Goal: Task Accomplishment & Management: Manage account settings

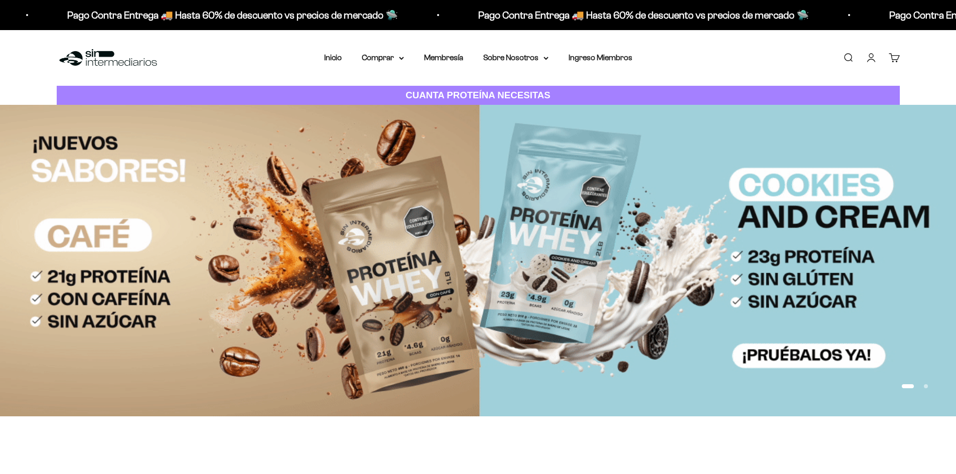
click at [871, 55] on link "Iniciar sesión" at bounding box center [871, 57] width 11 height 11
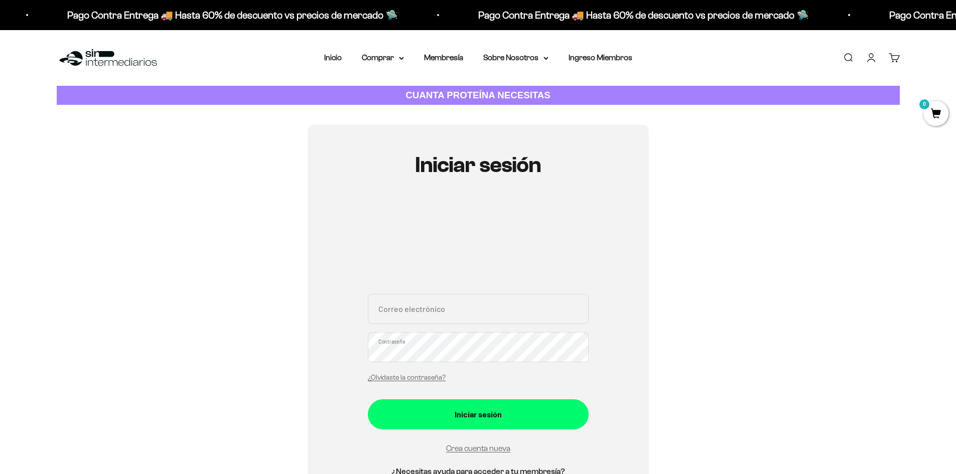
click at [461, 313] on div "Correo electrónico Contraseña ¿Olvidaste la contraseña?" at bounding box center [478, 340] width 221 height 93
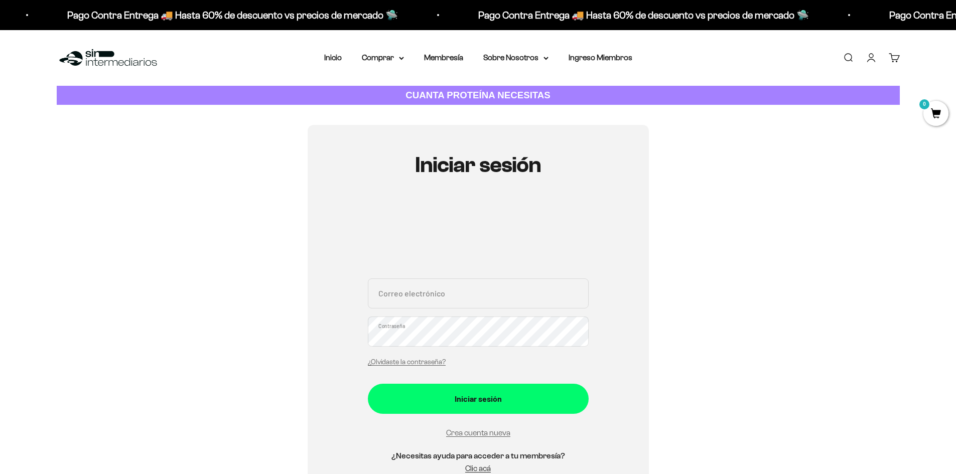
click at [464, 295] on input "Correo electrónico" at bounding box center [478, 293] width 221 height 30
type input "[EMAIL_ADDRESS][DOMAIN_NAME]"
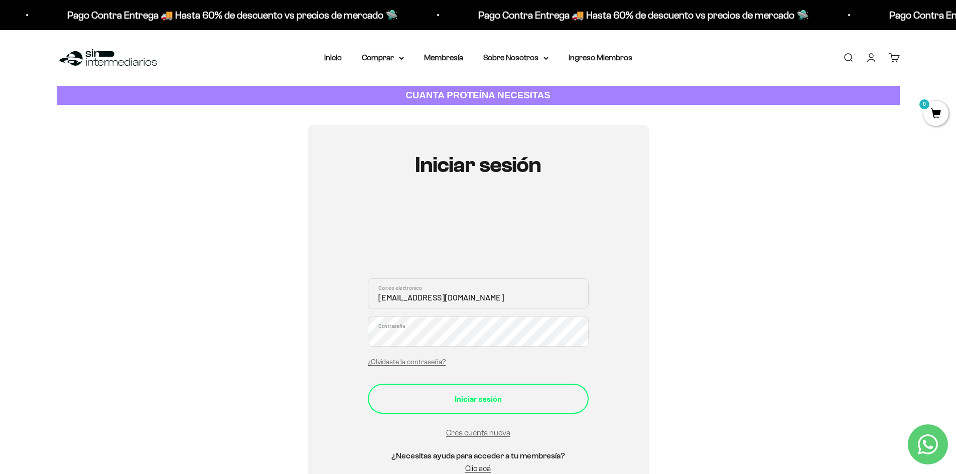
click at [474, 413] on button "Iniciar sesión" at bounding box center [478, 399] width 221 height 30
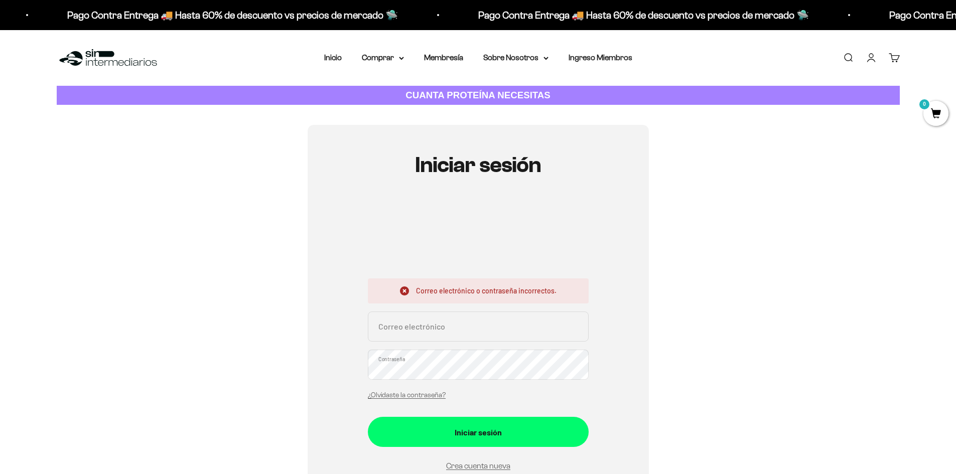
click at [474, 333] on input "Correo electrónico" at bounding box center [478, 327] width 221 height 30
type input "[EMAIL_ADDRESS][DOMAIN_NAME]"
click at [368, 417] on button "Iniciar sesión" at bounding box center [478, 432] width 221 height 30
click at [442, 329] on input "Correo electrónico" at bounding box center [478, 327] width 221 height 30
type input "[EMAIL_ADDRESS][DOMAIN_NAME]"
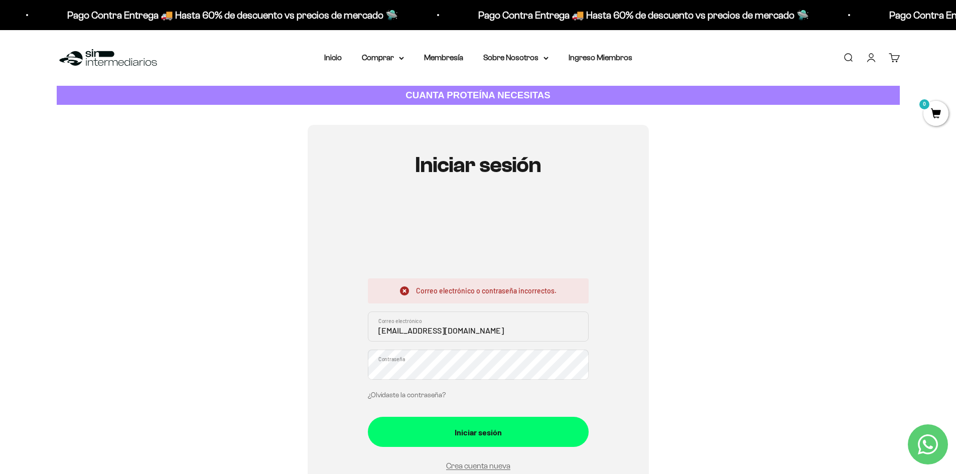
click at [396, 393] on link "¿Olvidaste la contraseña?" at bounding box center [407, 395] width 78 height 8
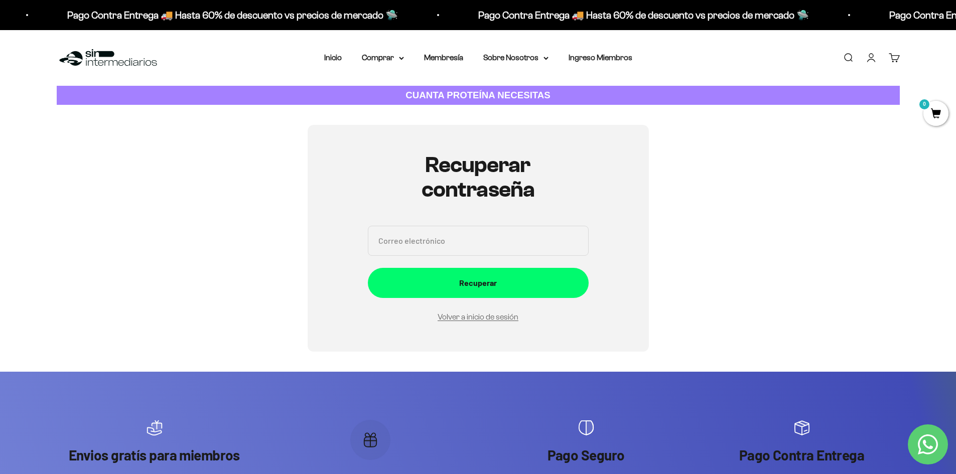
drag, startPoint x: 440, startPoint y: 212, endPoint x: 457, endPoint y: 244, distance: 35.9
click at [440, 213] on div "Recuperar contraseña Correo electrónico Recuperar Volver a inicio de sesión" at bounding box center [478, 238] width 221 height 170
click at [457, 244] on input "Correo electrónico" at bounding box center [478, 241] width 221 height 30
type input "[EMAIL_ADDRESS][DOMAIN_NAME]"
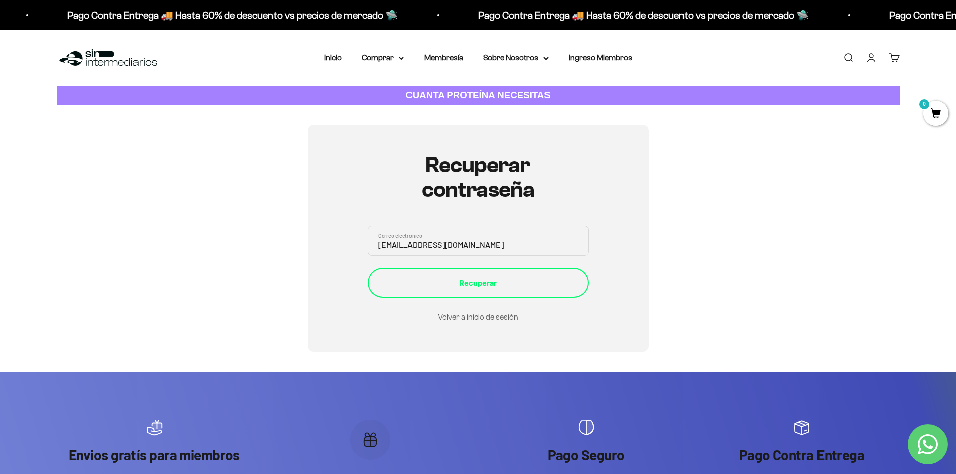
click at [431, 281] on div "Recuperar" at bounding box center [478, 282] width 181 height 13
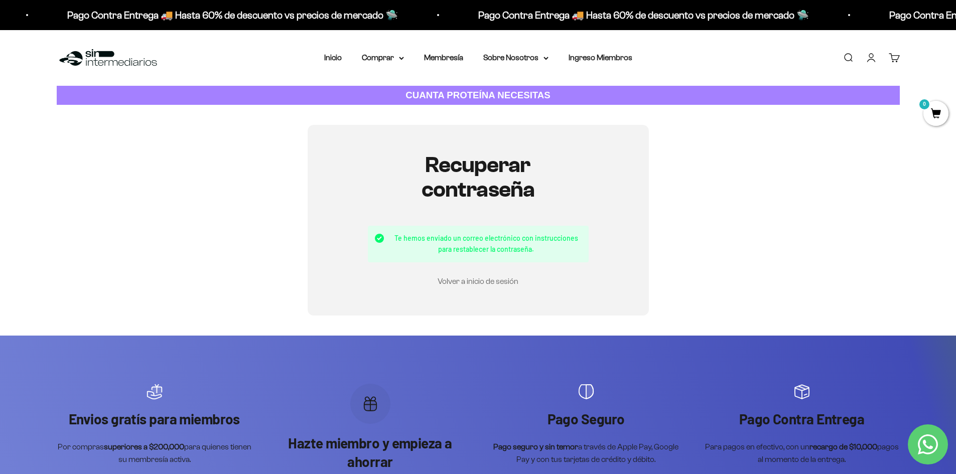
click at [458, 284] on link "Volver a inicio de sesión" at bounding box center [478, 281] width 81 height 9
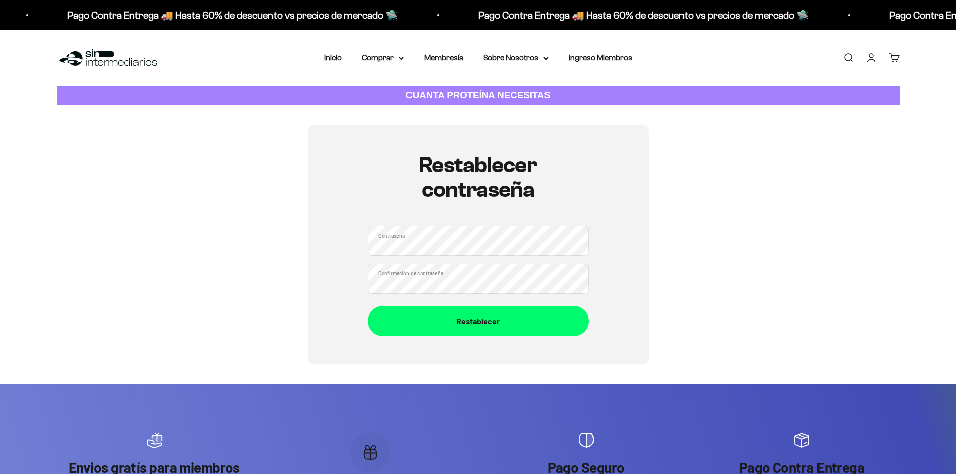
click at [450, 256] on div "Contraseña Confirmación de contraseña" at bounding box center [478, 260] width 221 height 68
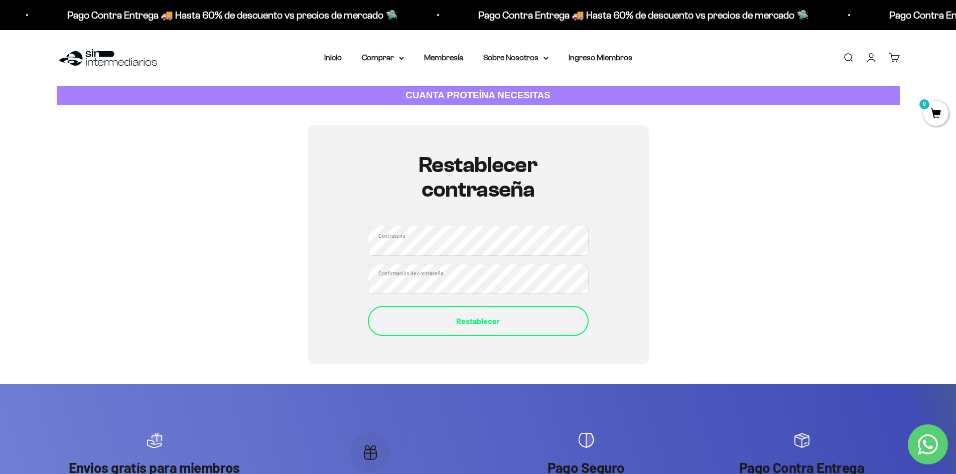
click at [449, 313] on button "Restablecer" at bounding box center [478, 321] width 221 height 30
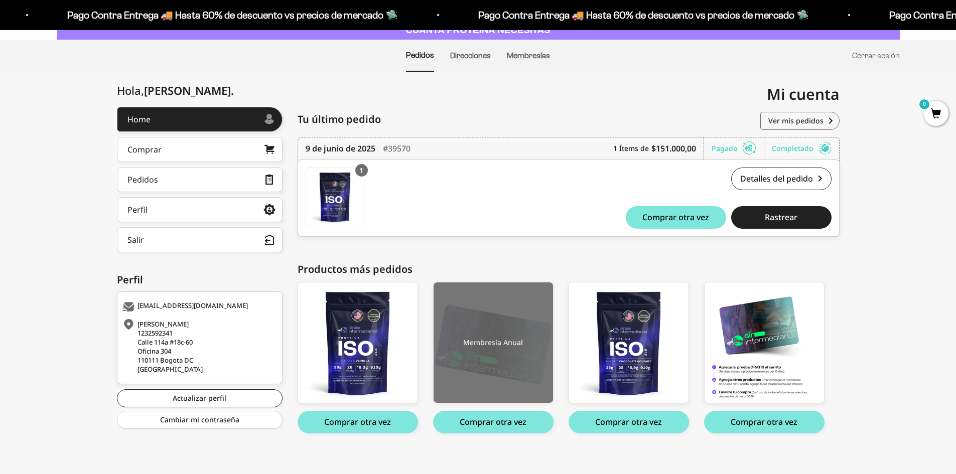
scroll to position [72, 0]
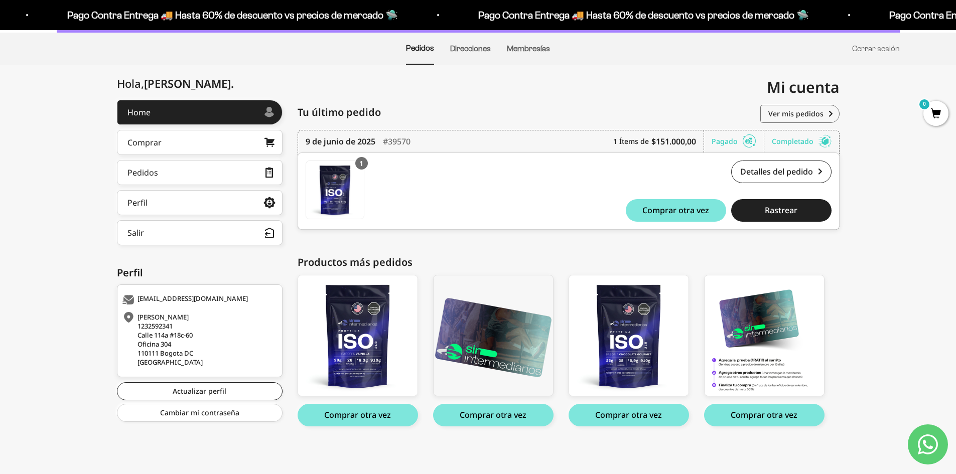
click at [434, 97] on div "Home Comprar Pedidos Perfil Salir Mi cuenta Home > Mi cuenta > Home Mi cuenta […" at bounding box center [478, 269] width 956 height 409
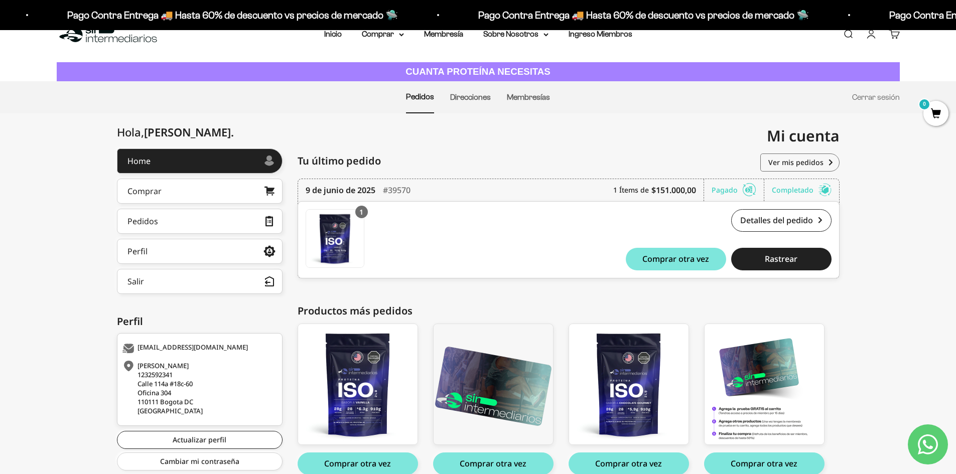
scroll to position [0, 0]
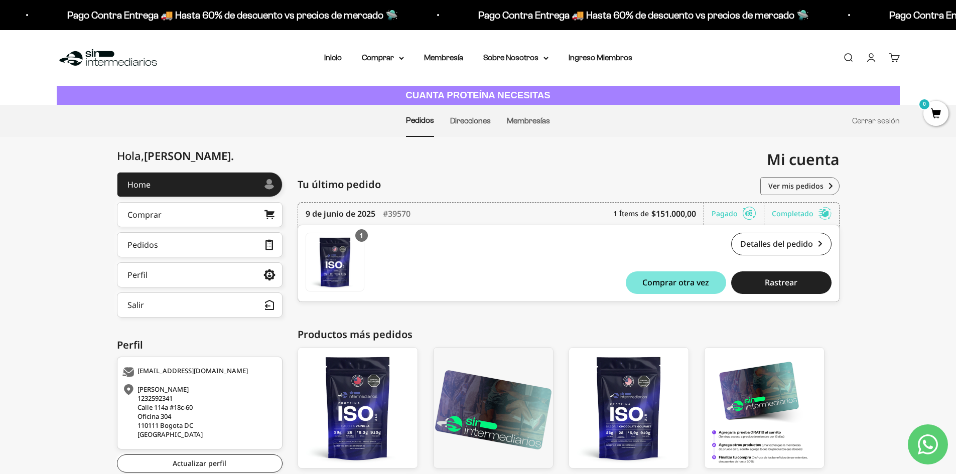
click at [870, 61] on link "Cuenta" at bounding box center [871, 57] width 11 height 11
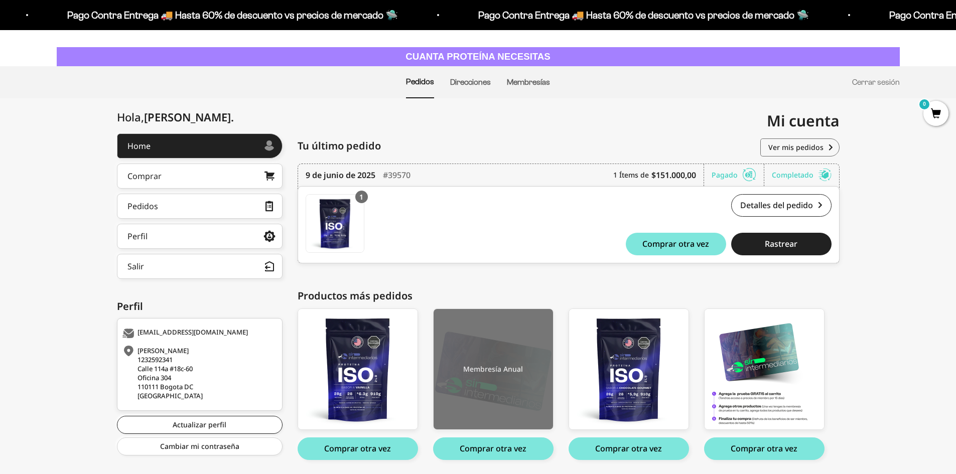
scroll to position [72, 0]
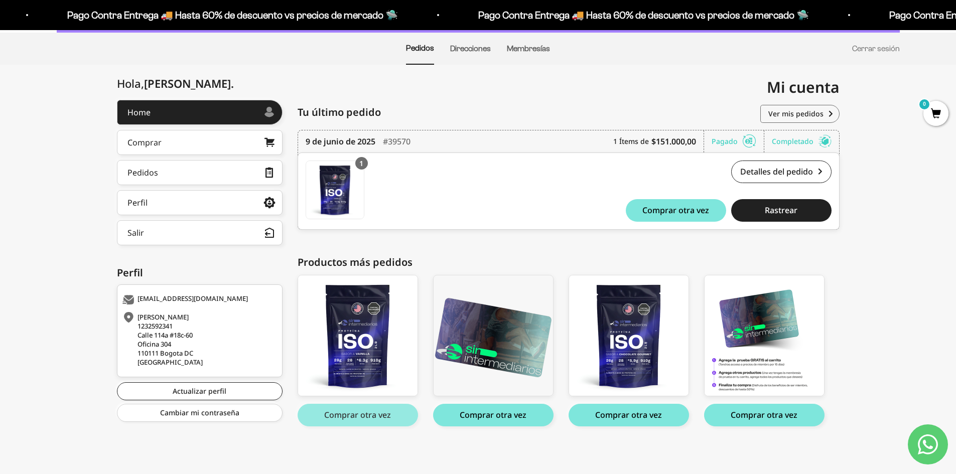
click at [385, 418] on button "Comprar otra vez" at bounding box center [358, 415] width 120 height 23
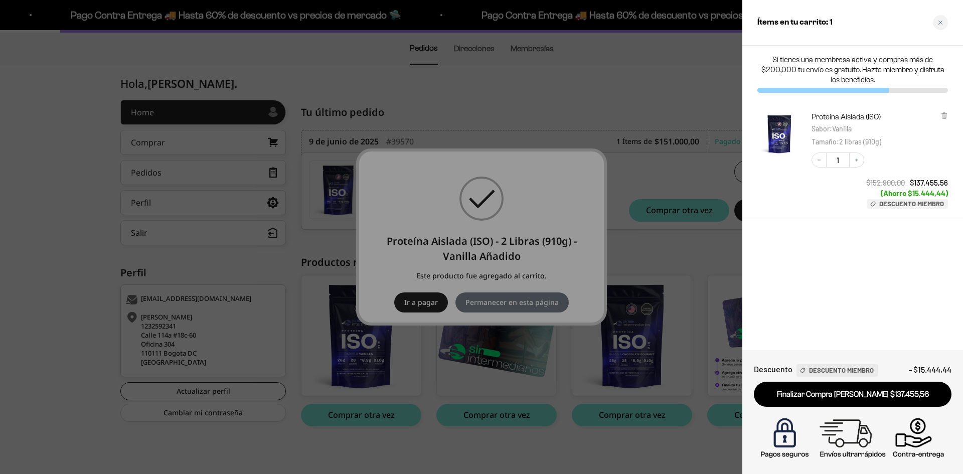
click at [596, 103] on div at bounding box center [481, 237] width 963 height 474
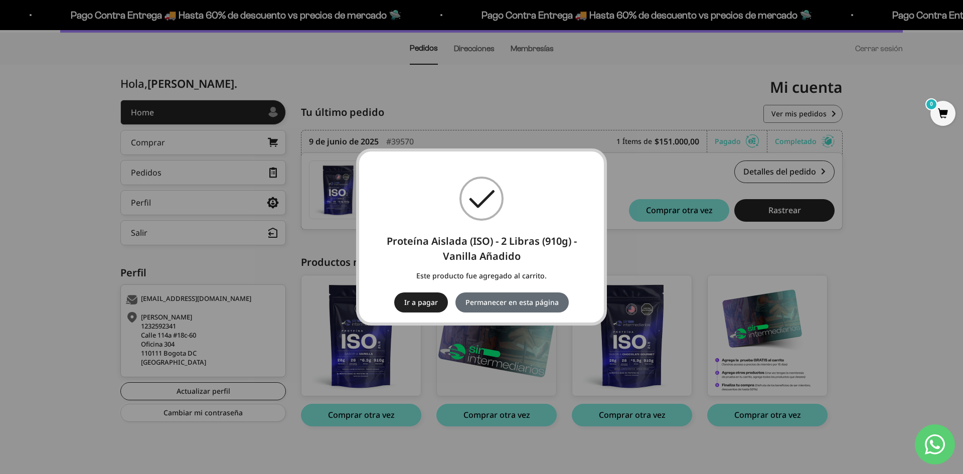
click at [488, 302] on button "Permanecer en esta página" at bounding box center [512, 303] width 113 height 20
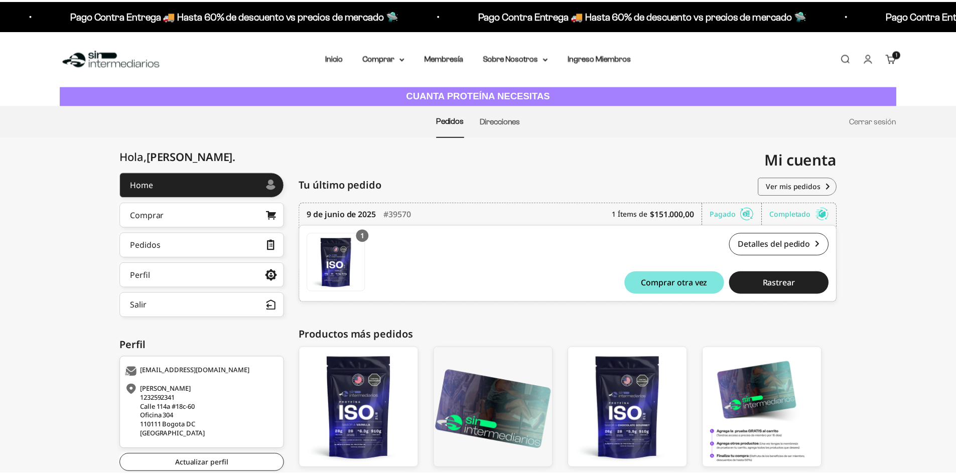
scroll to position [72, 0]
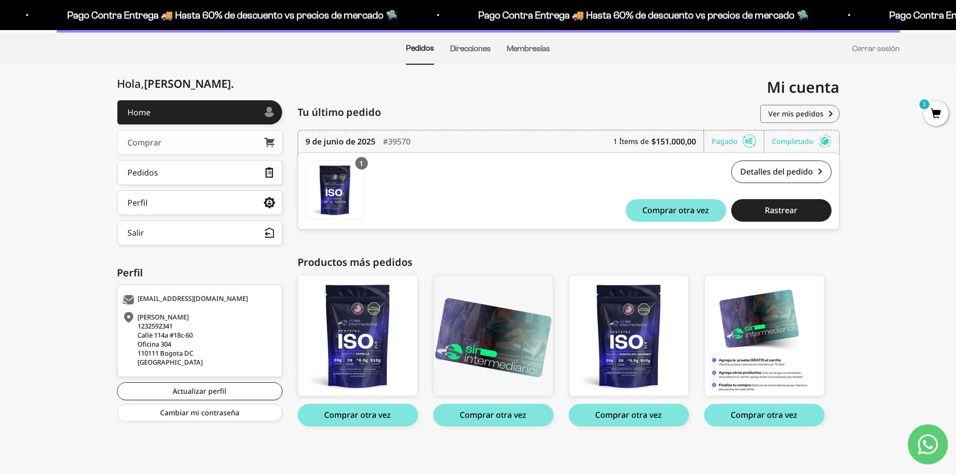
click at [193, 136] on link "Comprar" at bounding box center [200, 142] width 166 height 25
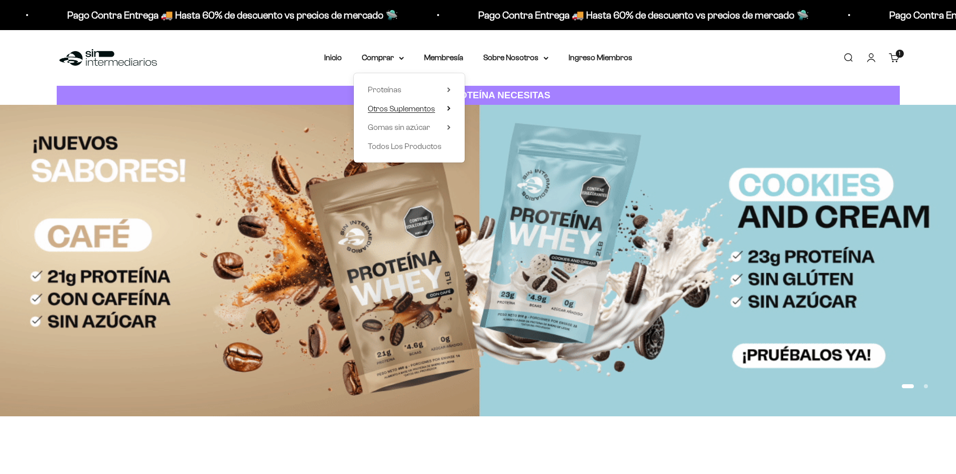
click at [404, 104] on span "Otros Suplementos" at bounding box center [401, 108] width 67 height 9
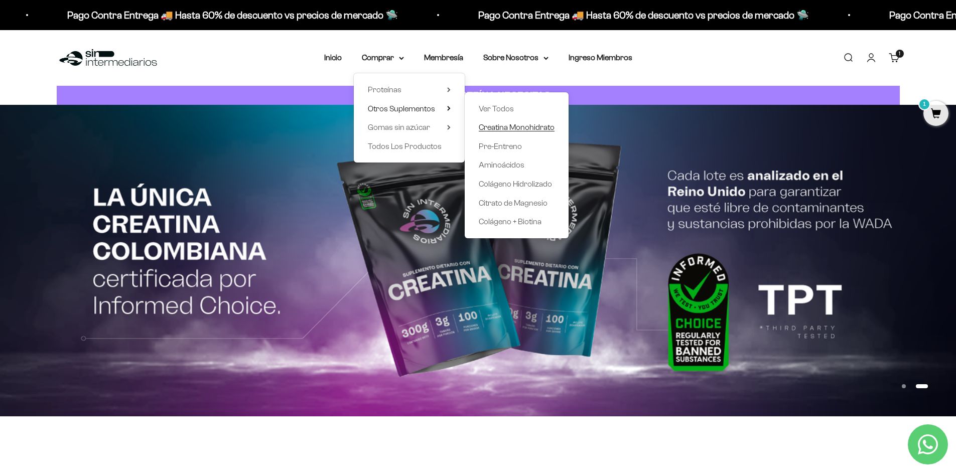
click at [505, 129] on span "Creatina Monohidrato" at bounding box center [517, 127] width 76 height 9
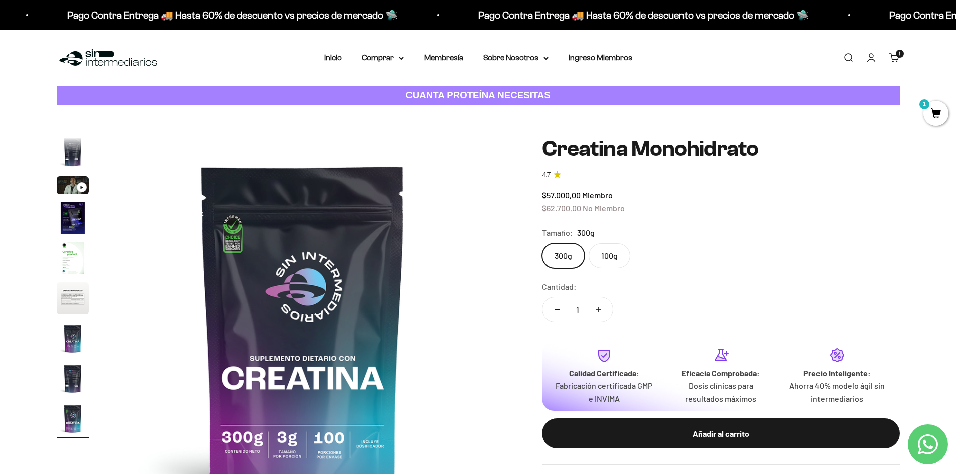
scroll to position [0, 3144]
click at [487, 208] on img at bounding box center [303, 327] width 381 height 381
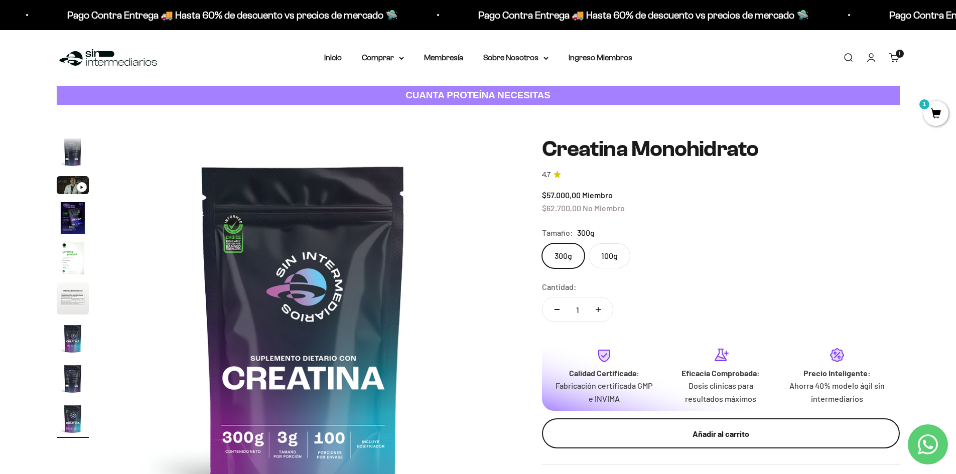
click at [653, 424] on button "Añadir al carrito" at bounding box center [721, 433] width 358 height 30
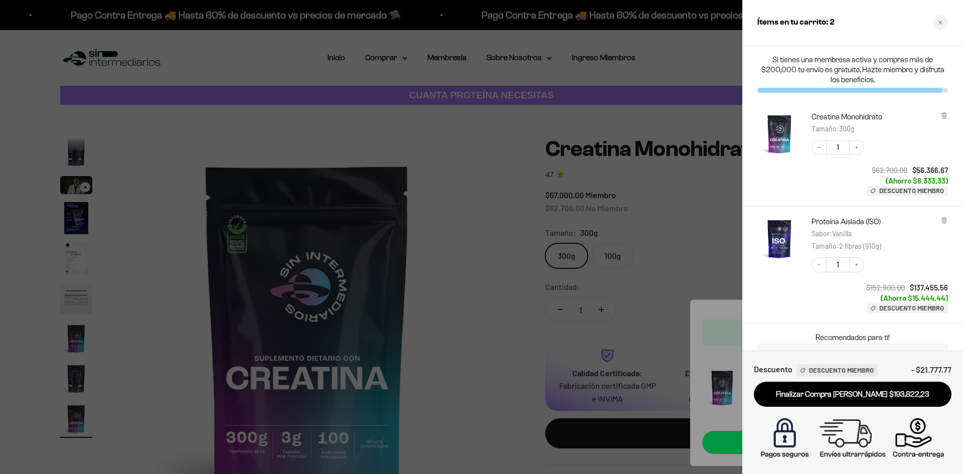
click at [476, 169] on div at bounding box center [481, 237] width 963 height 474
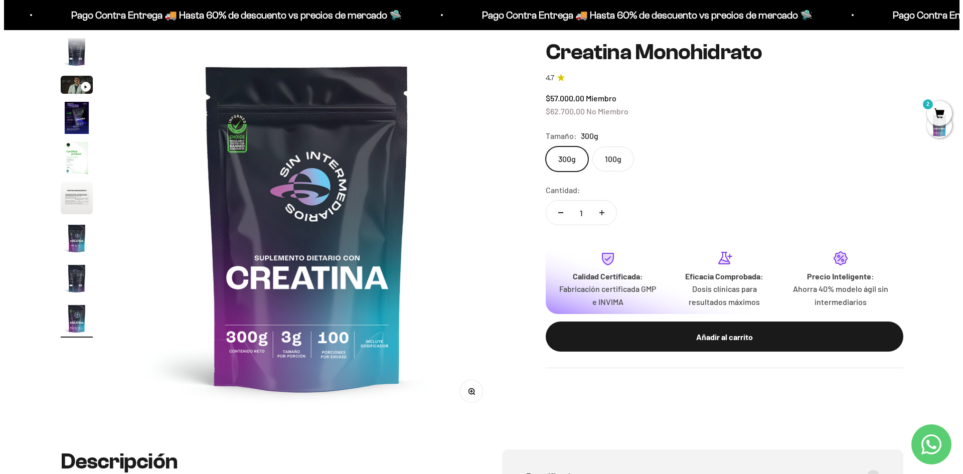
scroll to position [0, 0]
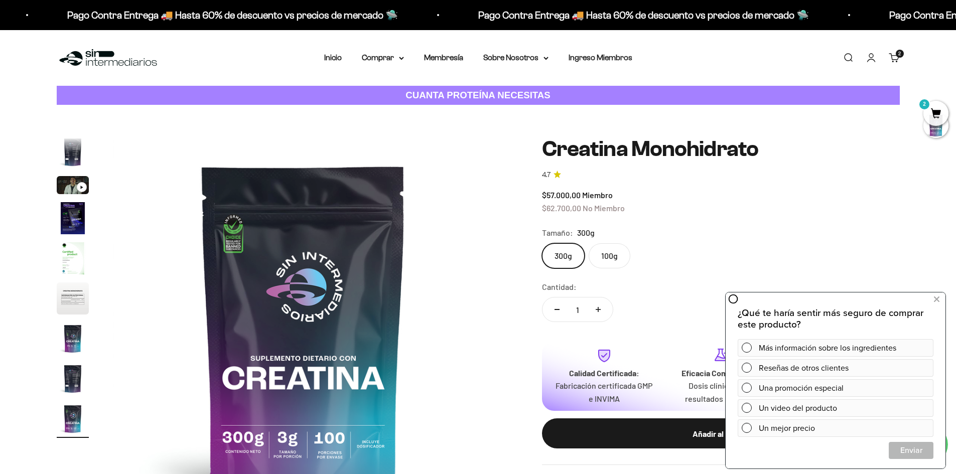
click at [935, 106] on span "2" at bounding box center [935, 113] width 25 height 25
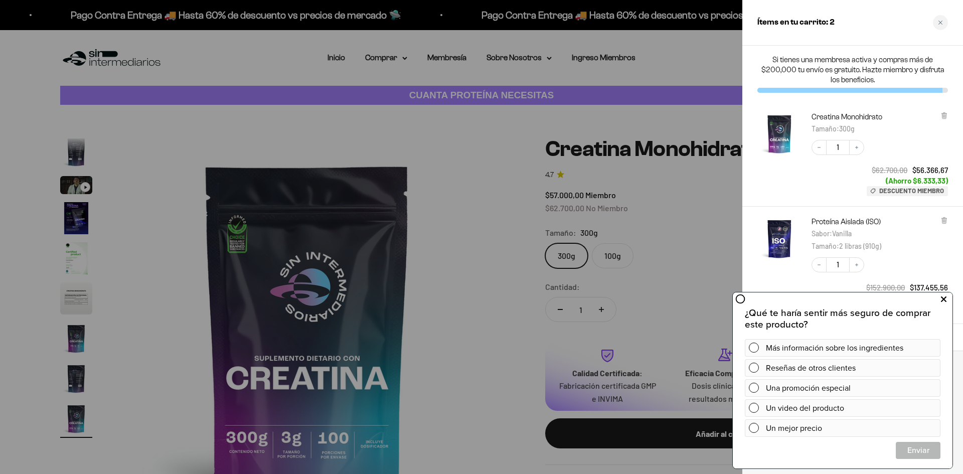
click at [944, 299] on icon at bounding box center [944, 299] width 6 height 13
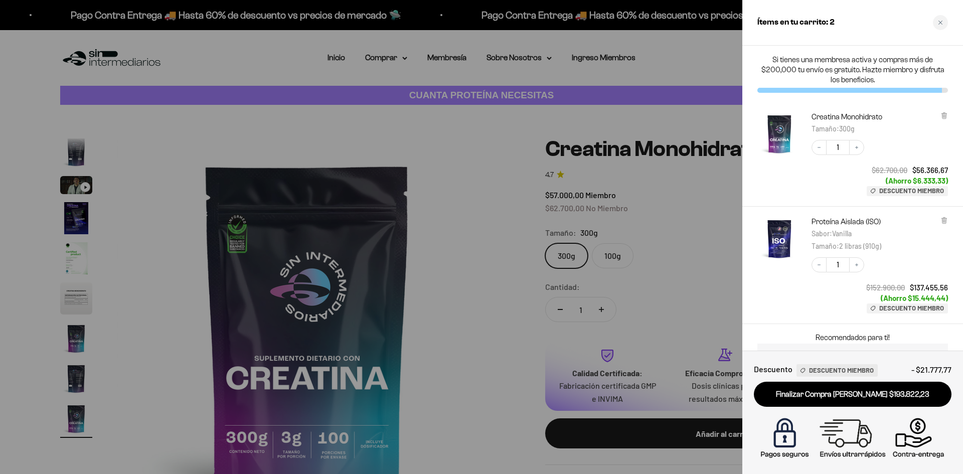
click at [403, 212] on div at bounding box center [481, 237] width 963 height 474
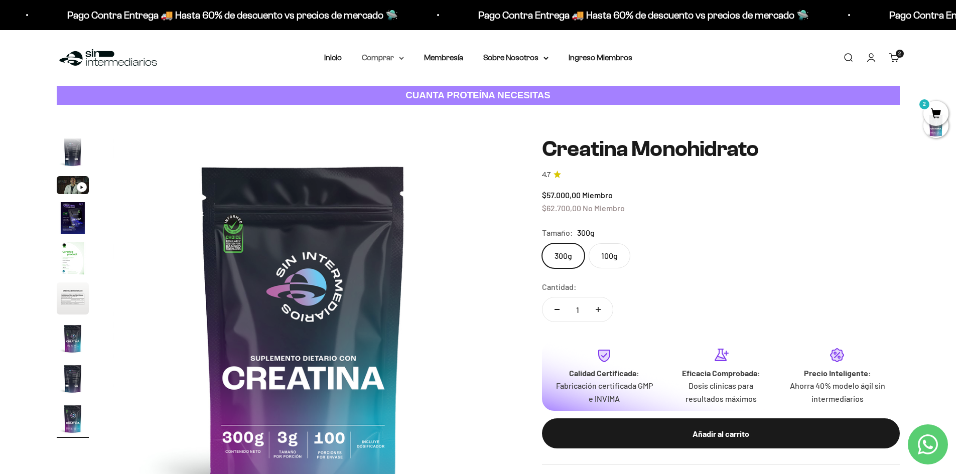
click at [400, 59] on icon at bounding box center [401, 59] width 5 height 4
click at [442, 125] on summary "Gomas sin azúcar" at bounding box center [409, 127] width 83 height 13
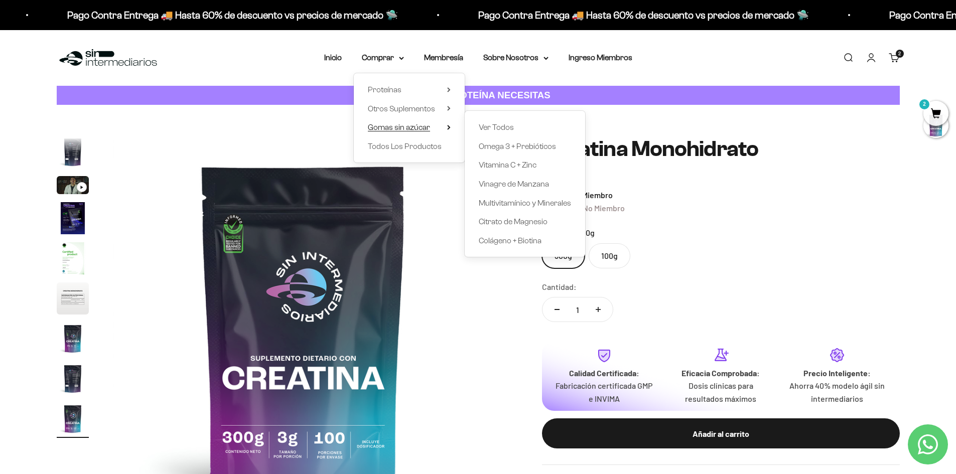
click at [428, 125] on span "Gomas sin azúcar" at bounding box center [399, 127] width 62 height 9
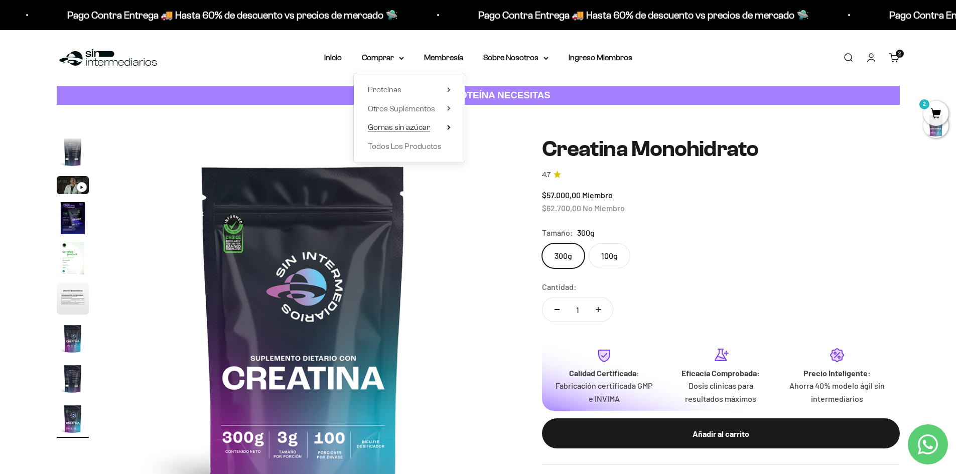
click at [413, 126] on span "Gomas sin azúcar" at bounding box center [399, 127] width 62 height 9
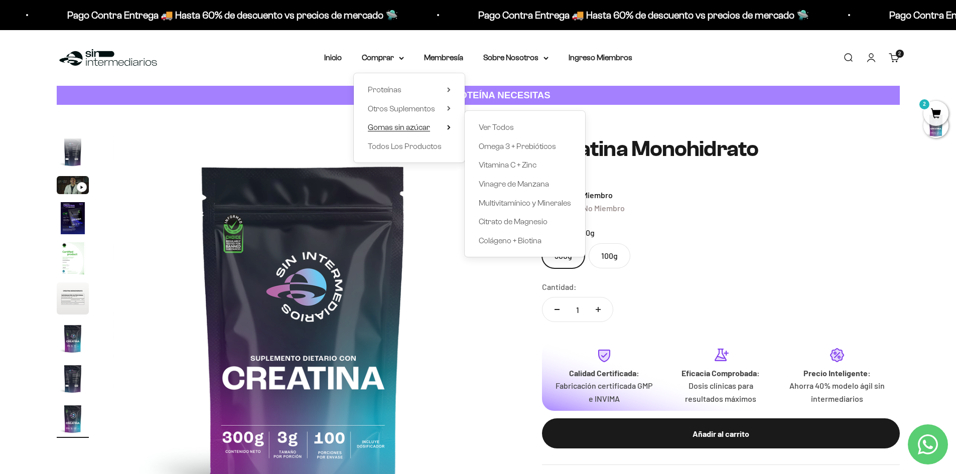
click at [412, 126] on span "Gomas sin azúcar" at bounding box center [399, 127] width 62 height 9
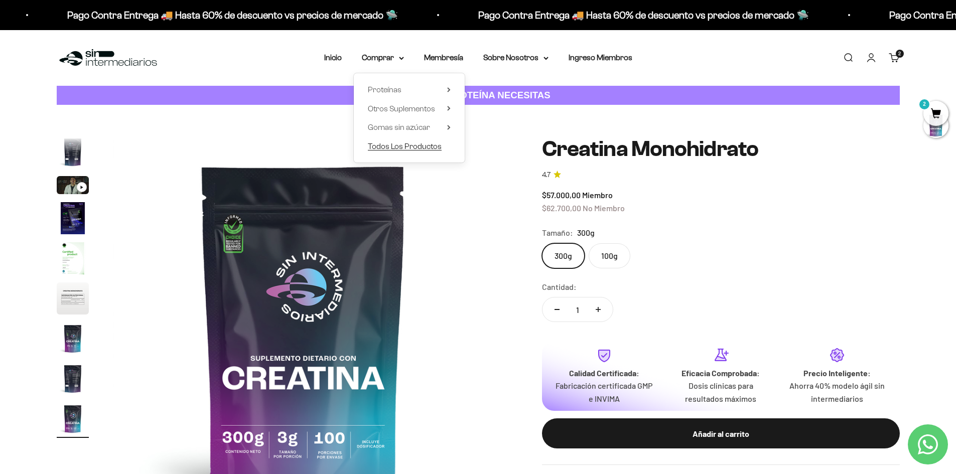
click at [432, 152] on span "Todos Los Productos" at bounding box center [405, 146] width 74 height 13
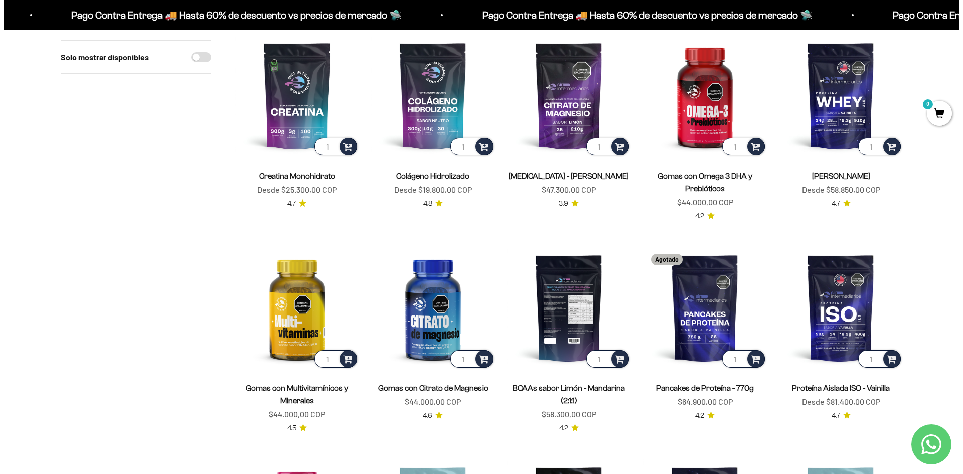
scroll to position [100, 0]
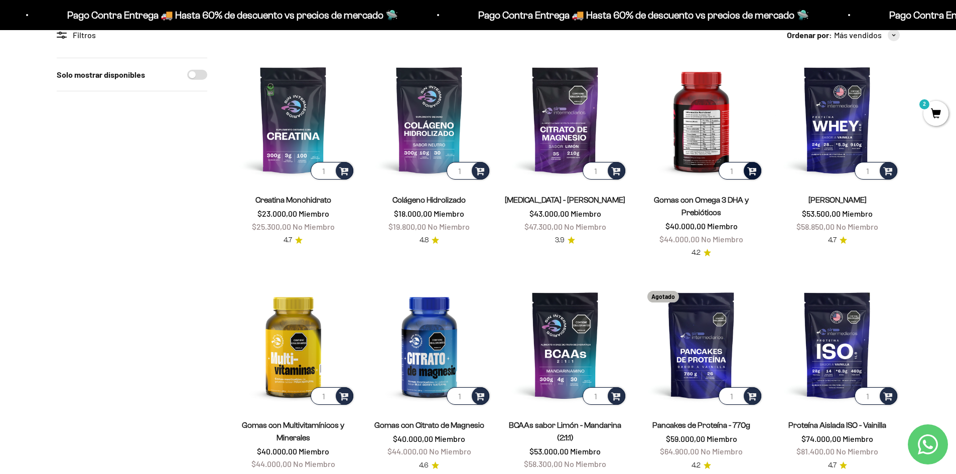
click at [751, 172] on span at bounding box center [752, 171] width 10 height 12
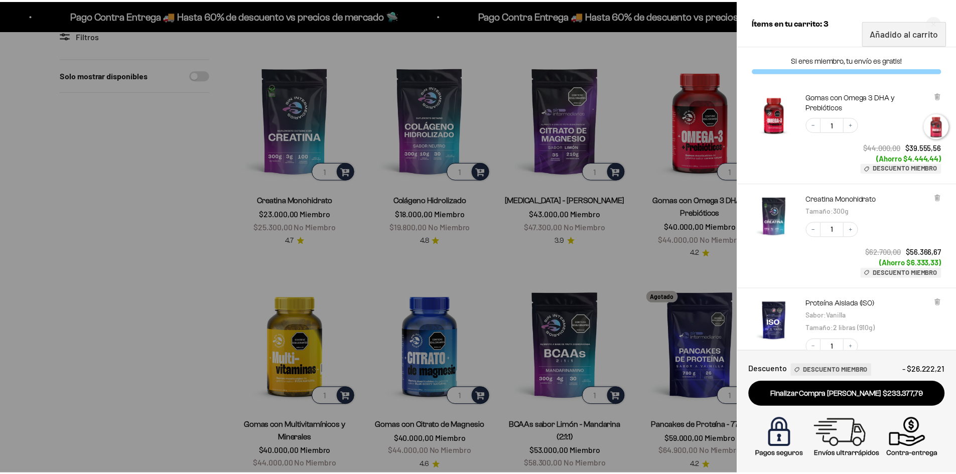
scroll to position [143, 0]
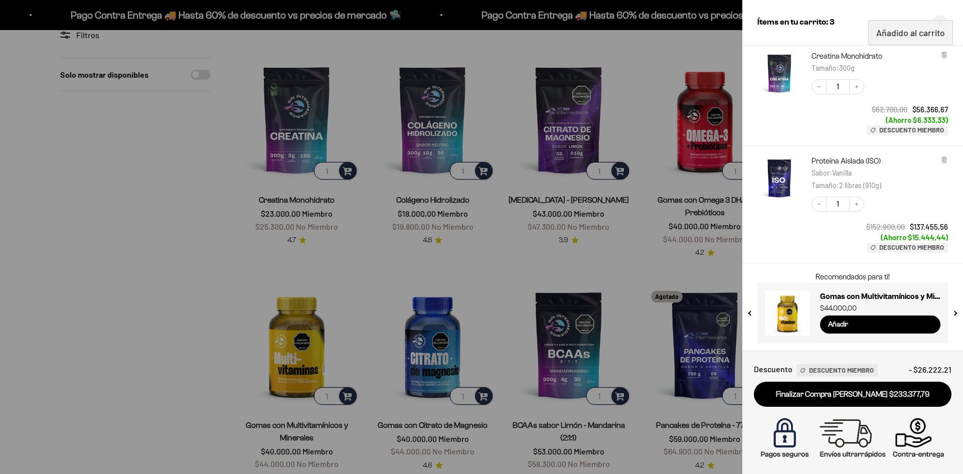
click at [723, 261] on div at bounding box center [481, 237] width 963 height 474
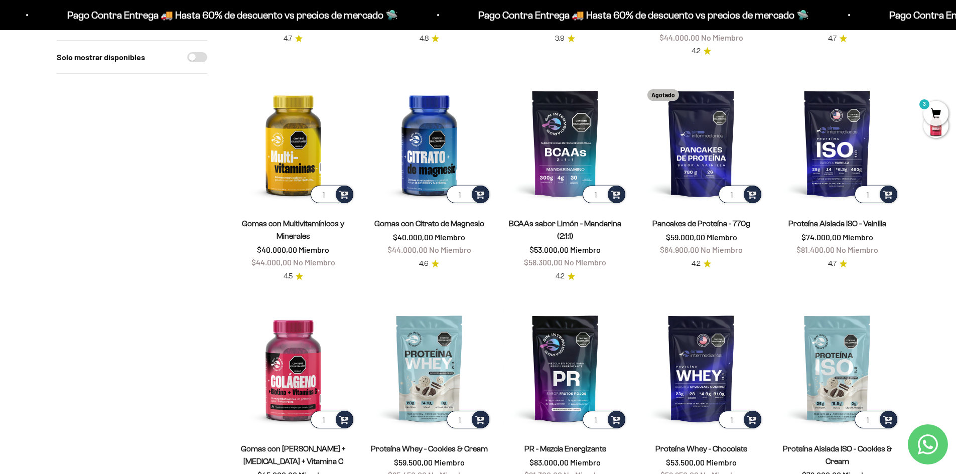
scroll to position [277, 0]
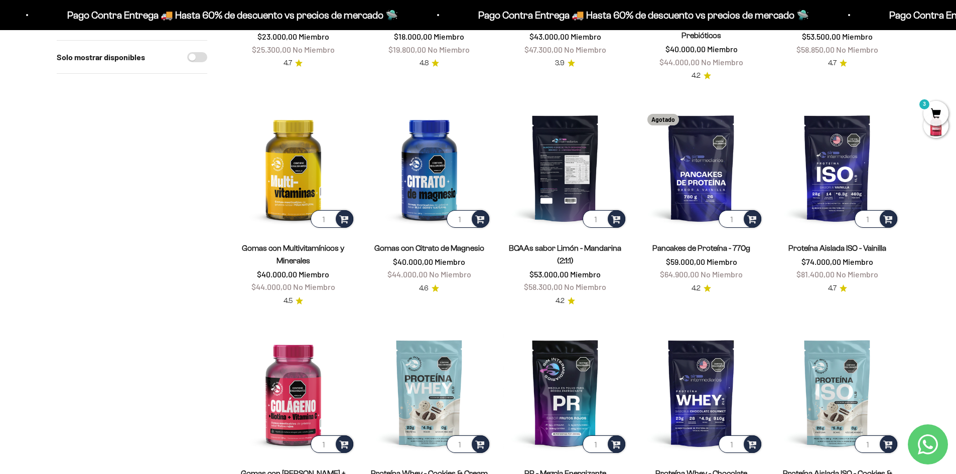
click at [551, 185] on img at bounding box center [565, 168] width 124 height 124
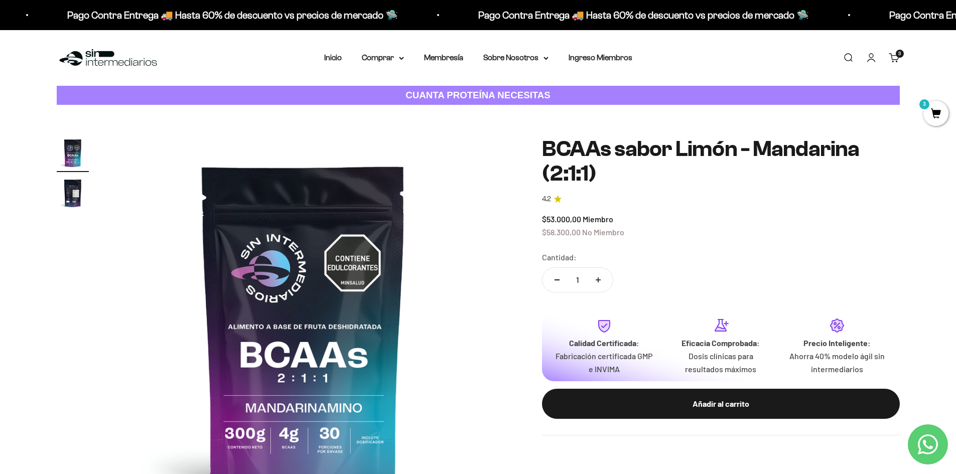
scroll to position [201, 0]
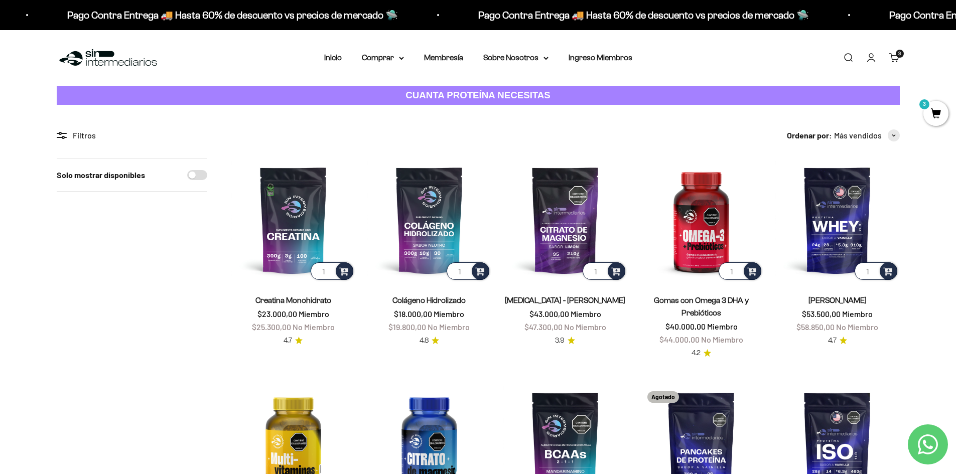
click at [933, 114] on span "3" at bounding box center [935, 113] width 25 height 25
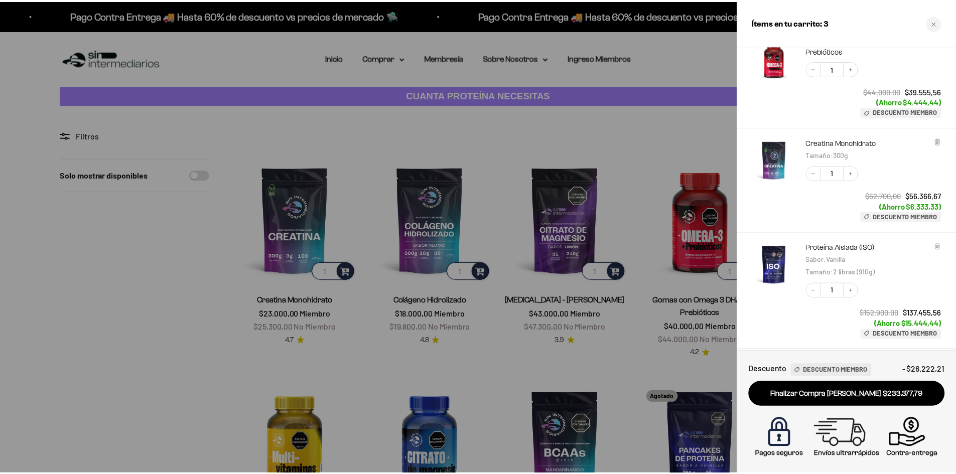
scroll to position [57, 0]
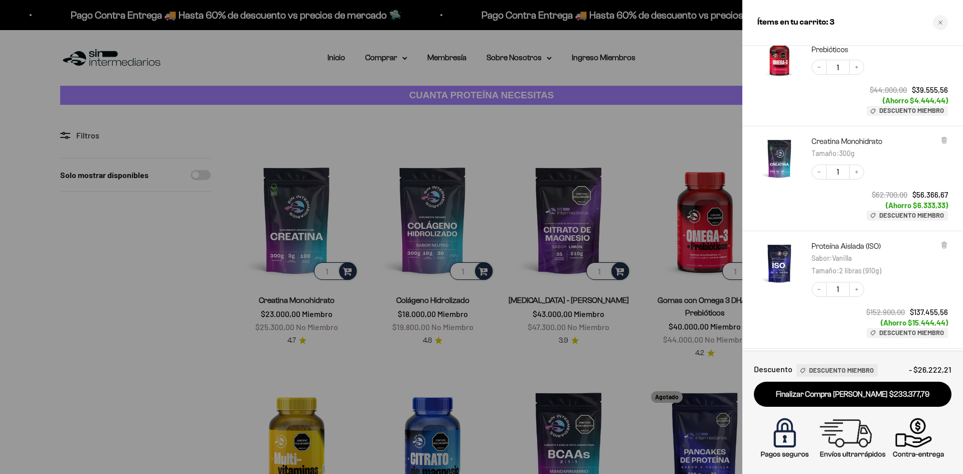
click at [663, 132] on div at bounding box center [481, 237] width 963 height 474
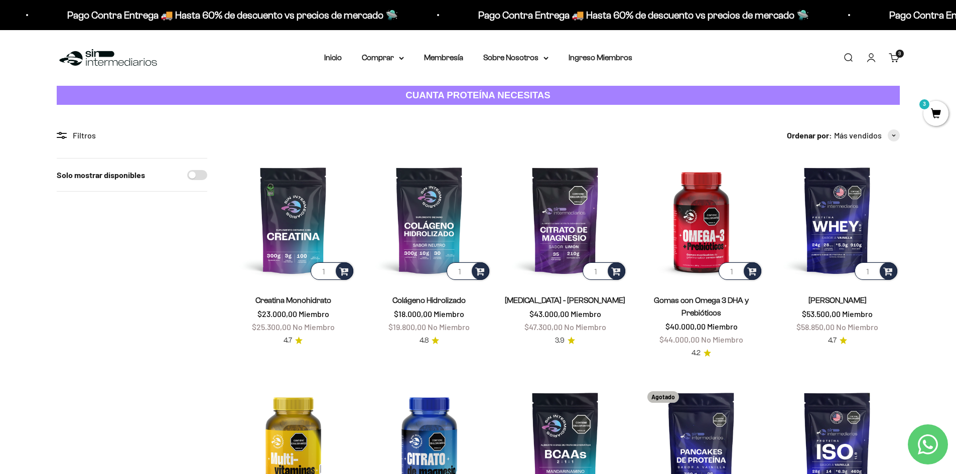
click at [900, 58] on link "Carrito 3" at bounding box center [894, 57] width 11 height 11
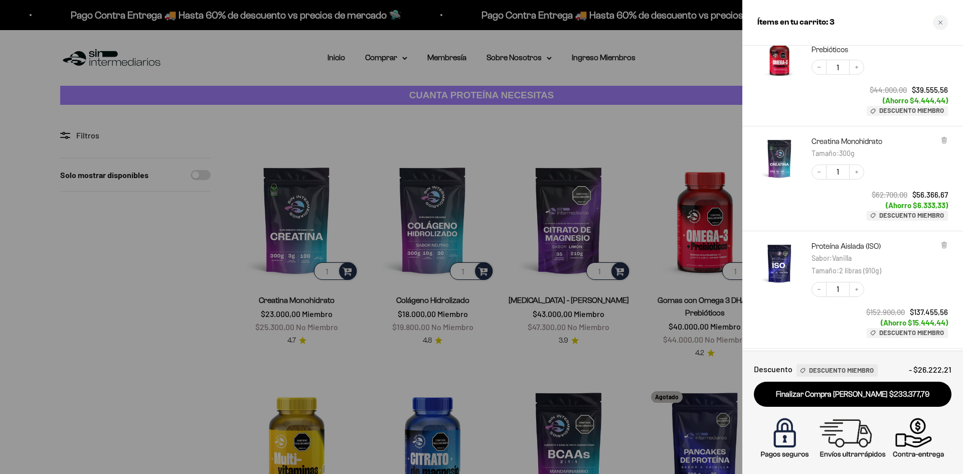
click at [565, 128] on div at bounding box center [481, 237] width 963 height 474
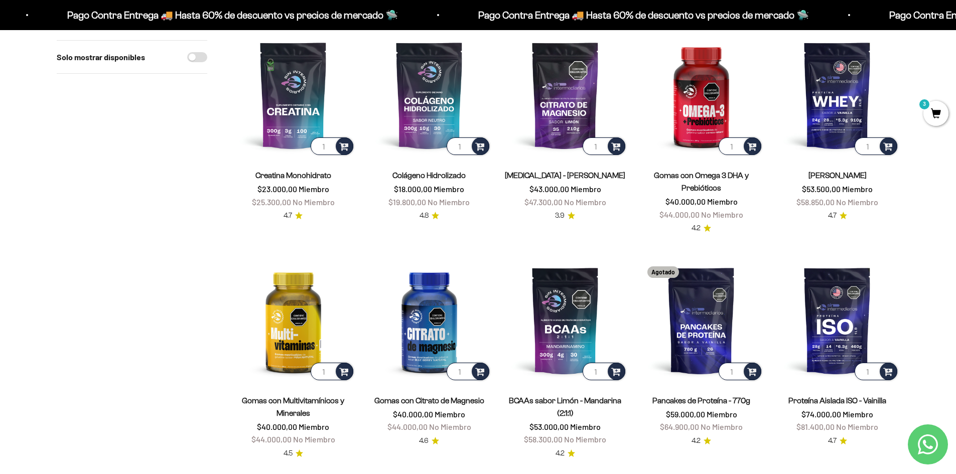
scroll to position [100, 0]
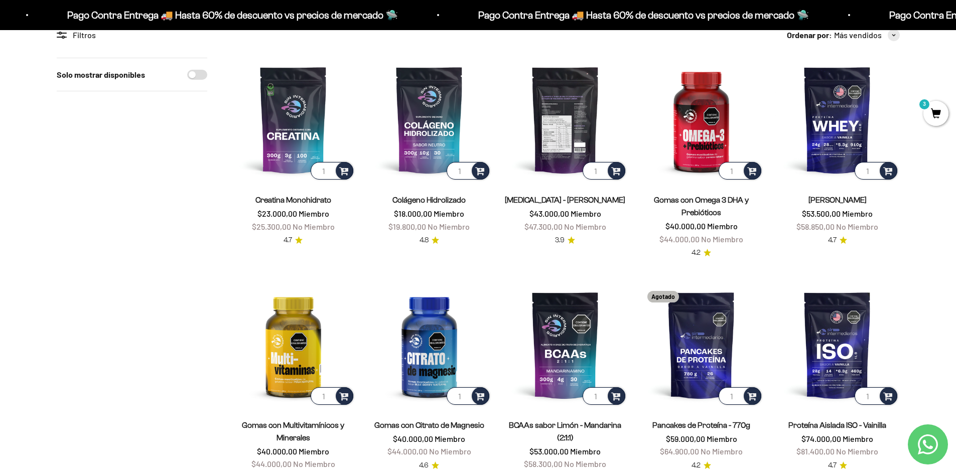
click at [583, 131] on img at bounding box center [565, 120] width 124 height 124
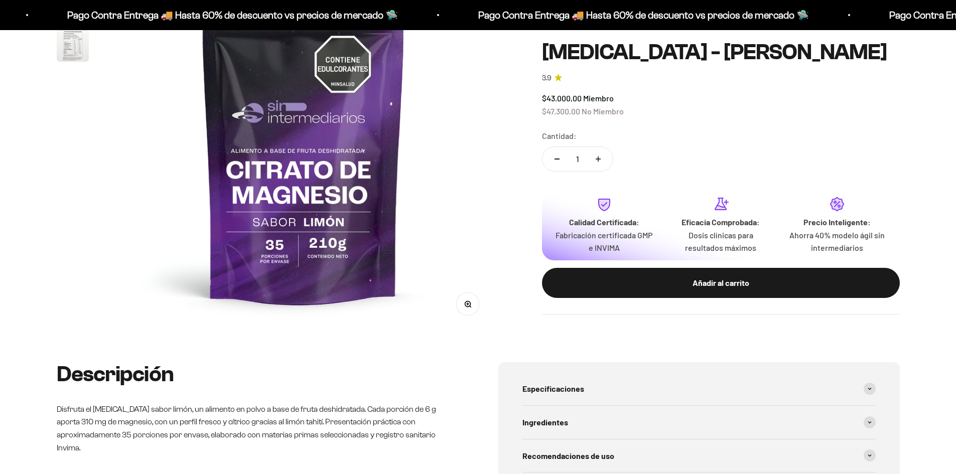
scroll to position [201, 0]
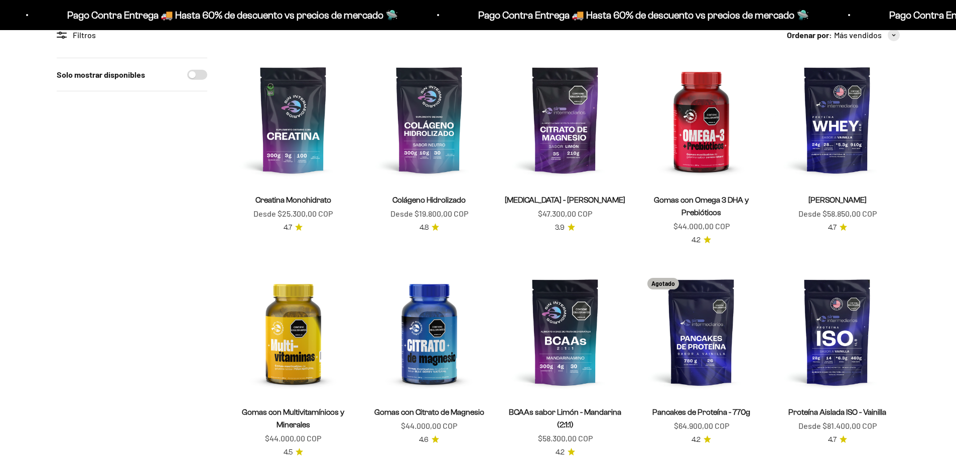
scroll to position [100, 0]
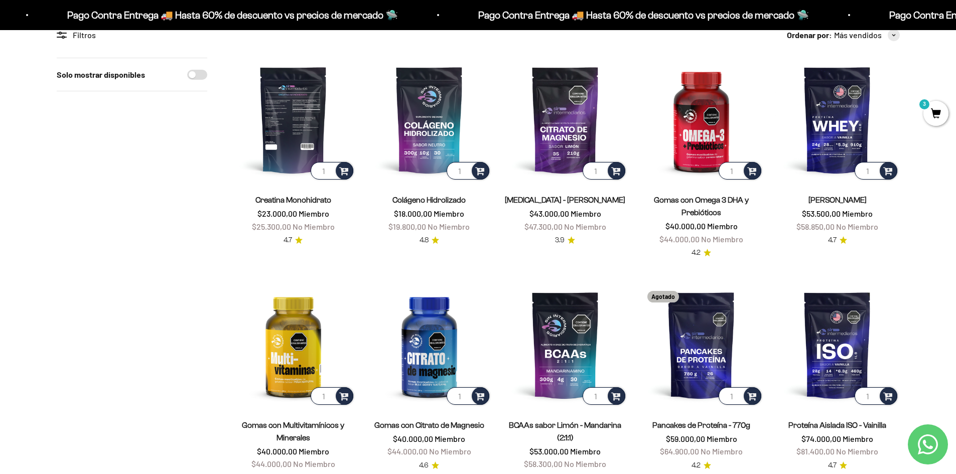
click at [299, 102] on img at bounding box center [293, 120] width 124 height 124
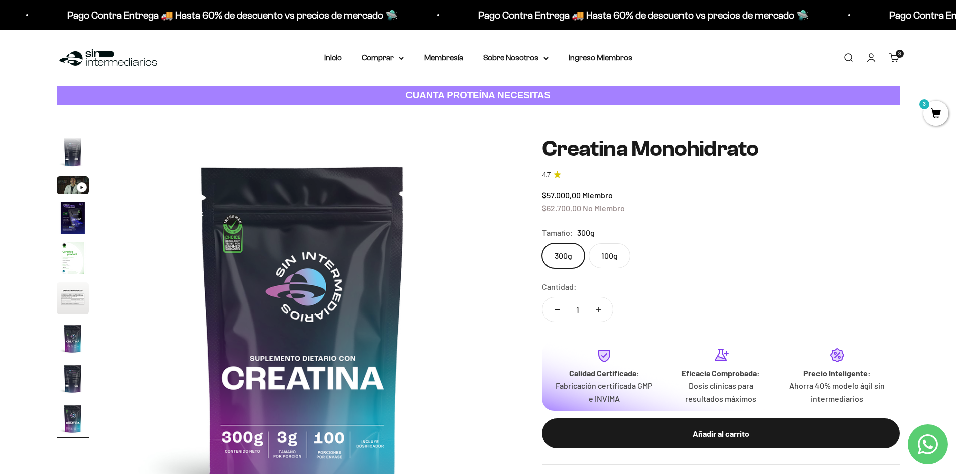
scroll to position [0, 3144]
click at [487, 248] on img at bounding box center [303, 327] width 381 height 381
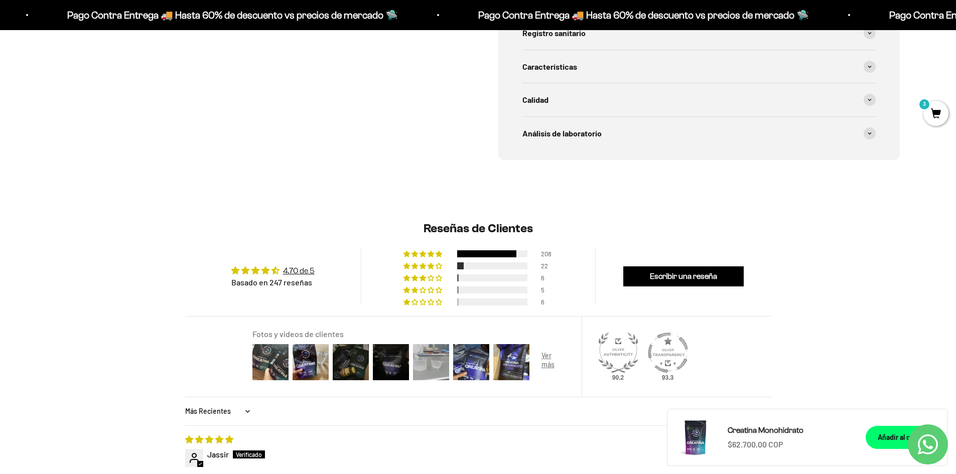
scroll to position [683, 0]
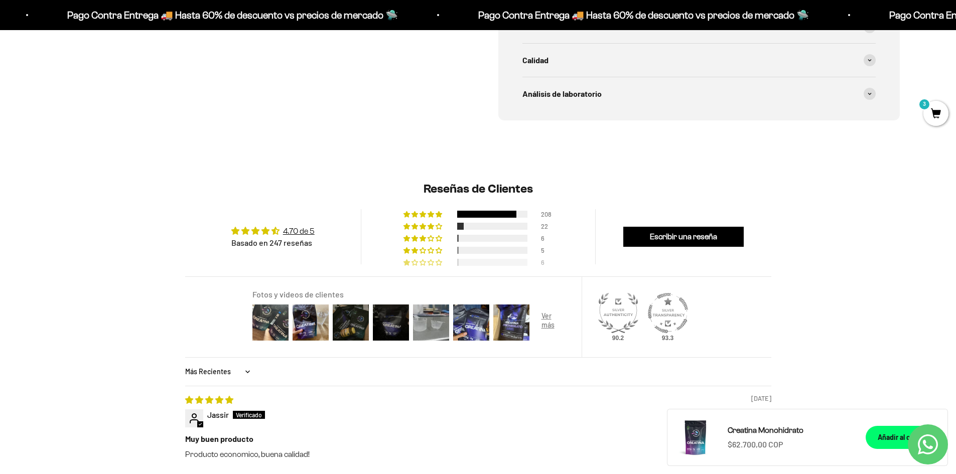
click at [438, 261] on span "2% (6) reviews with 1 star rating" at bounding box center [440, 262] width 8 height 6
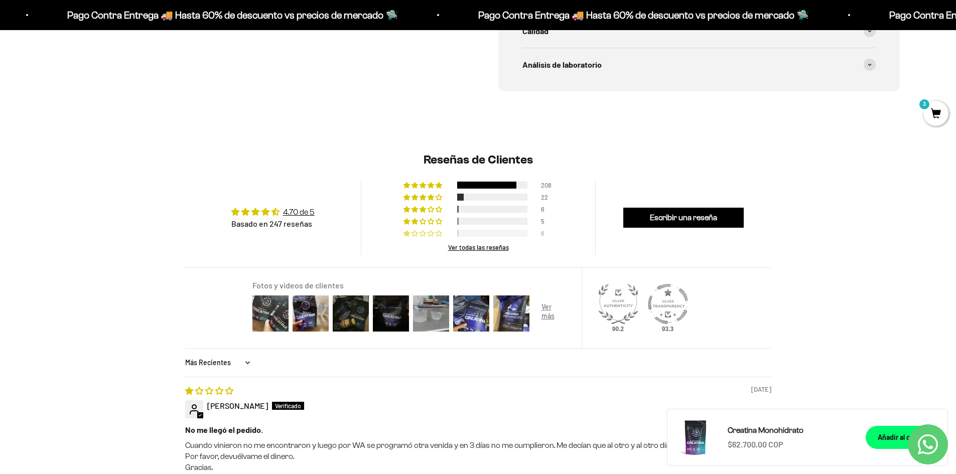
scroll to position [688, 0]
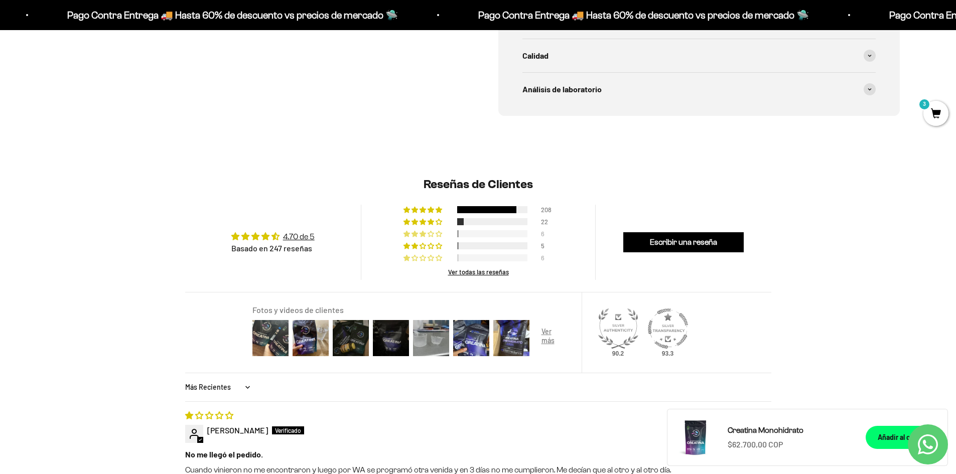
click at [465, 231] on div at bounding box center [492, 233] width 70 height 7
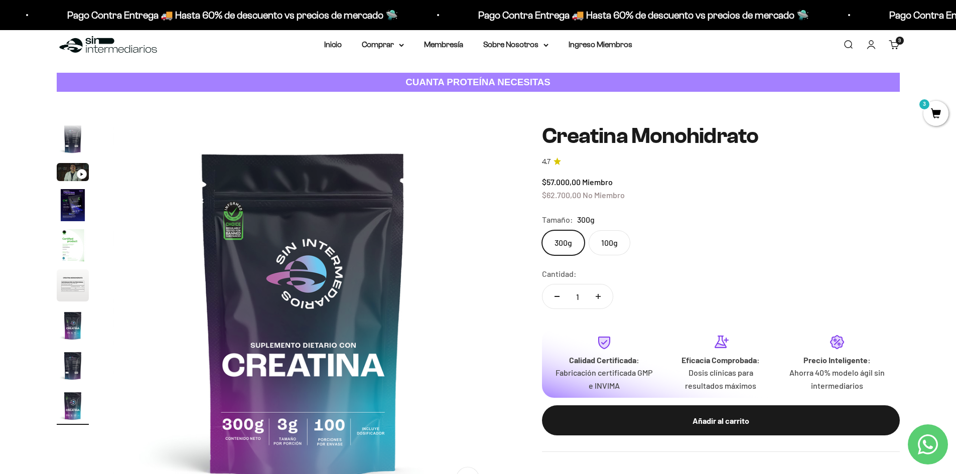
scroll to position [0, 0]
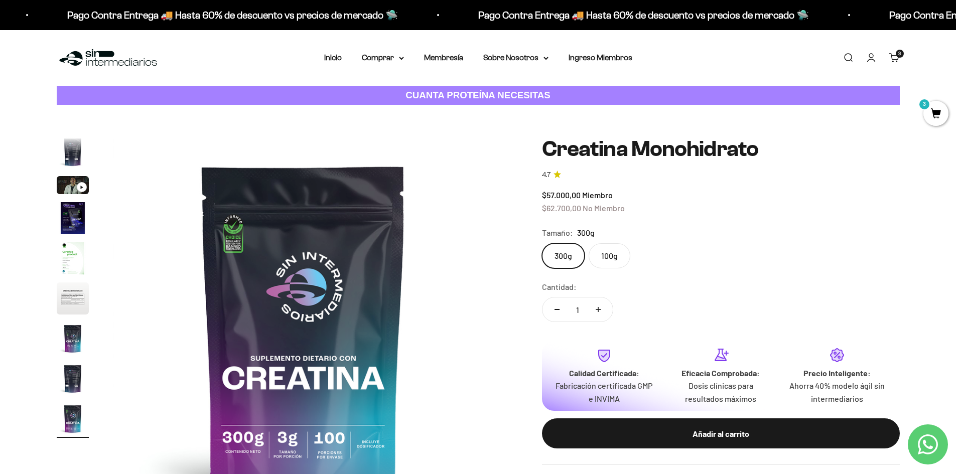
click at [871, 53] on link "Cuenta" at bounding box center [871, 57] width 11 height 11
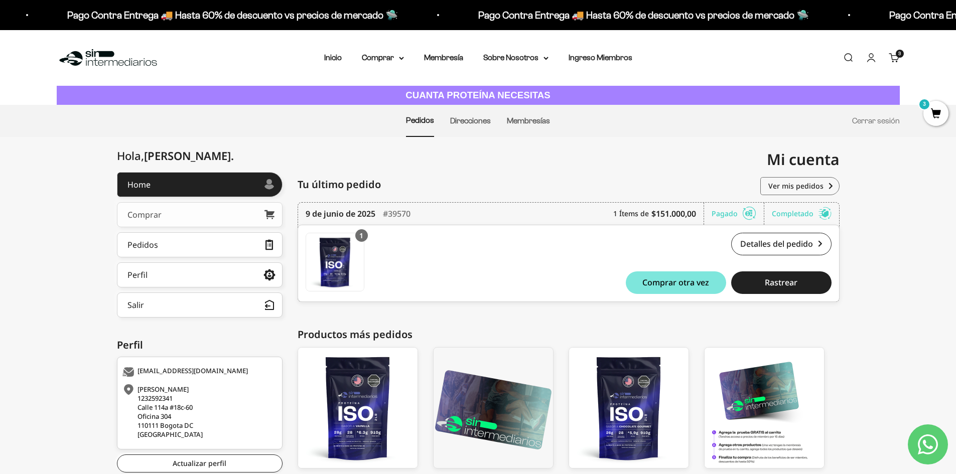
click at [231, 217] on link "Comprar" at bounding box center [200, 214] width 166 height 25
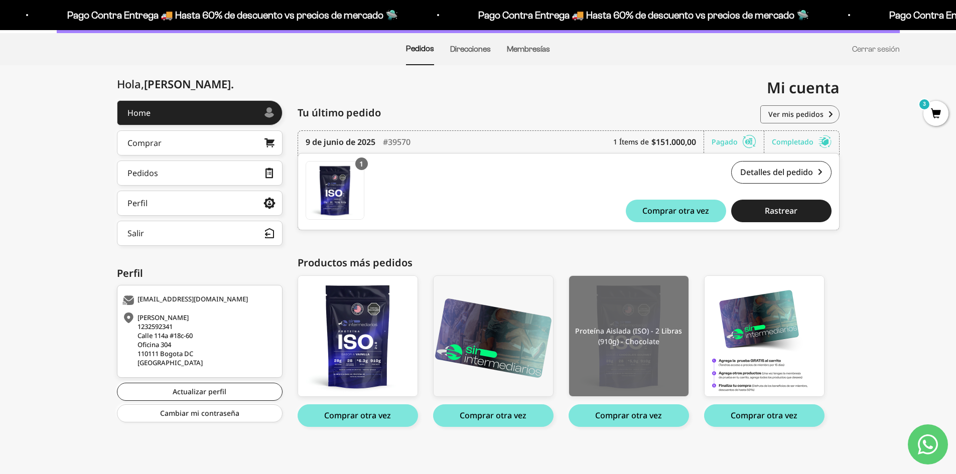
scroll to position [72, 0]
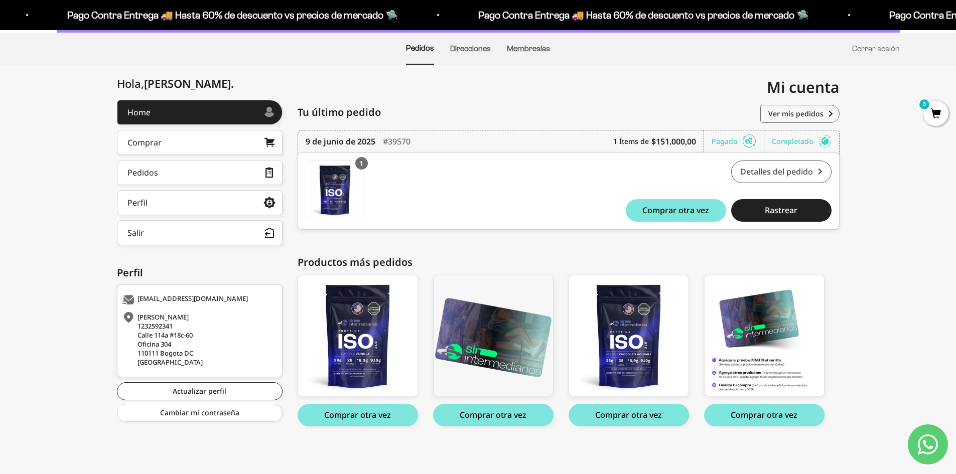
click at [756, 172] on link "Detalles del pedido" at bounding box center [781, 172] width 100 height 23
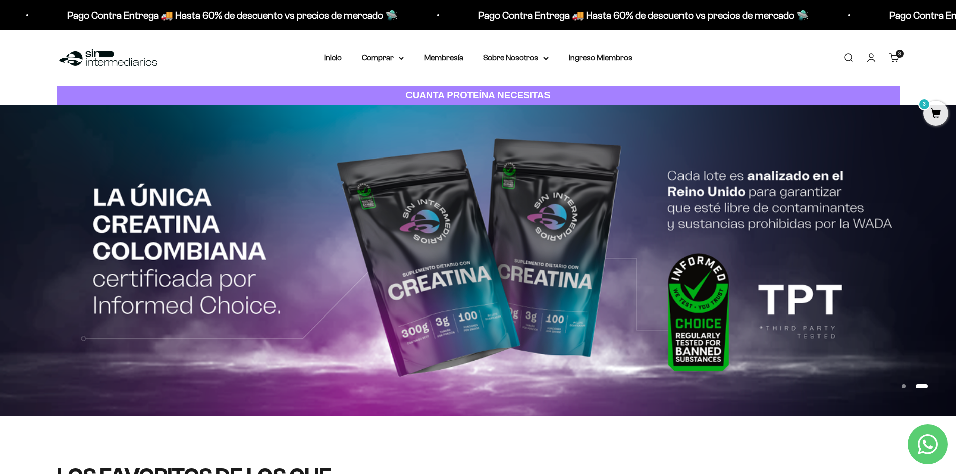
click at [870, 52] on link "Cuenta" at bounding box center [871, 57] width 11 height 11
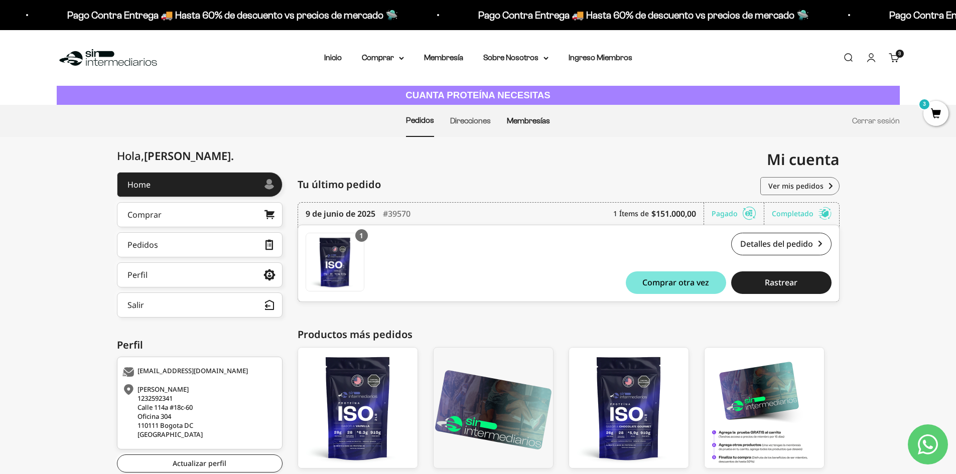
click at [510, 122] on link "Membresías" at bounding box center [528, 120] width 43 height 9
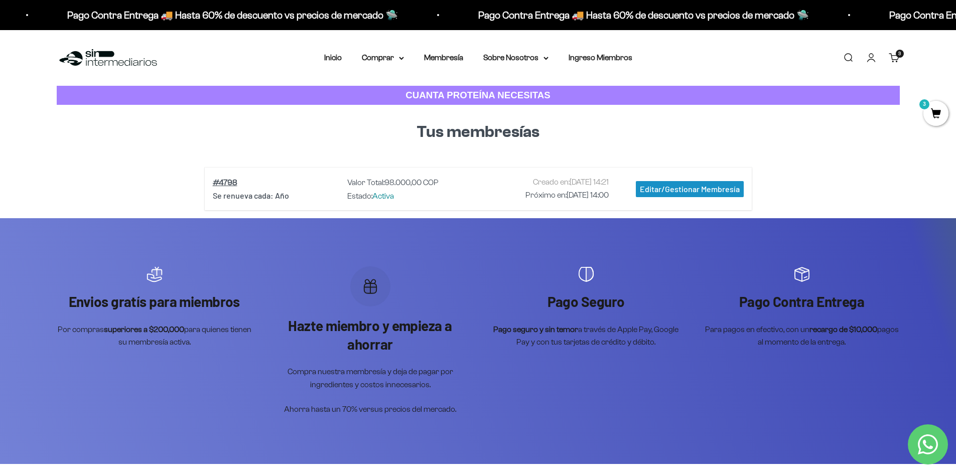
click at [679, 186] on div "Editar/Gestionar Membresía" at bounding box center [690, 189] width 108 height 16
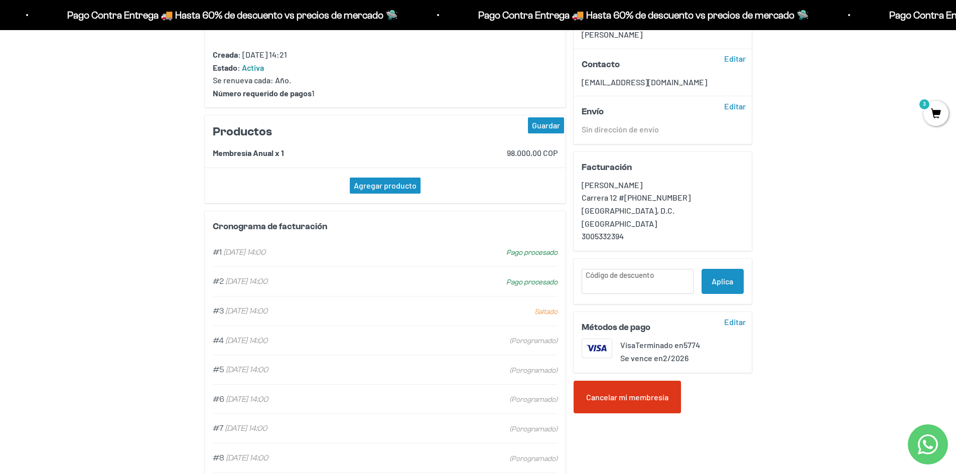
scroll to position [112, 0]
click at [736, 323] on div "Editar" at bounding box center [735, 322] width 30 height 16
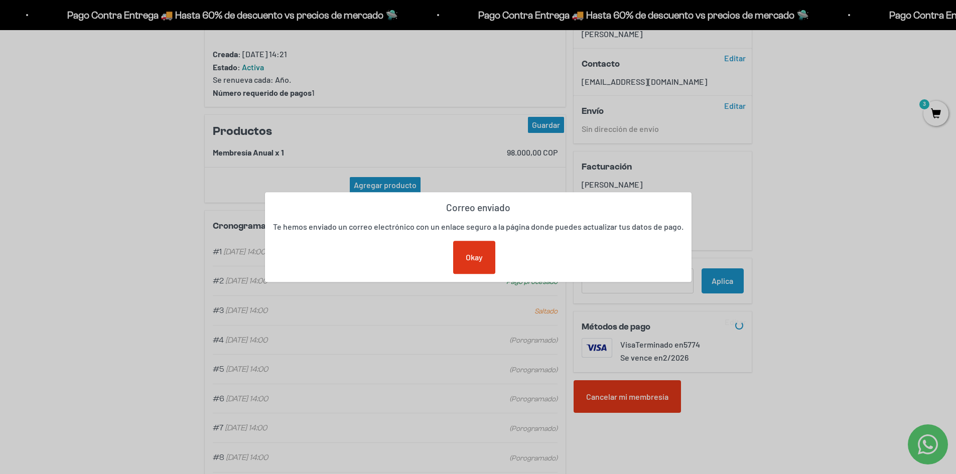
click at [486, 258] on div "Okay" at bounding box center [474, 257] width 42 height 33
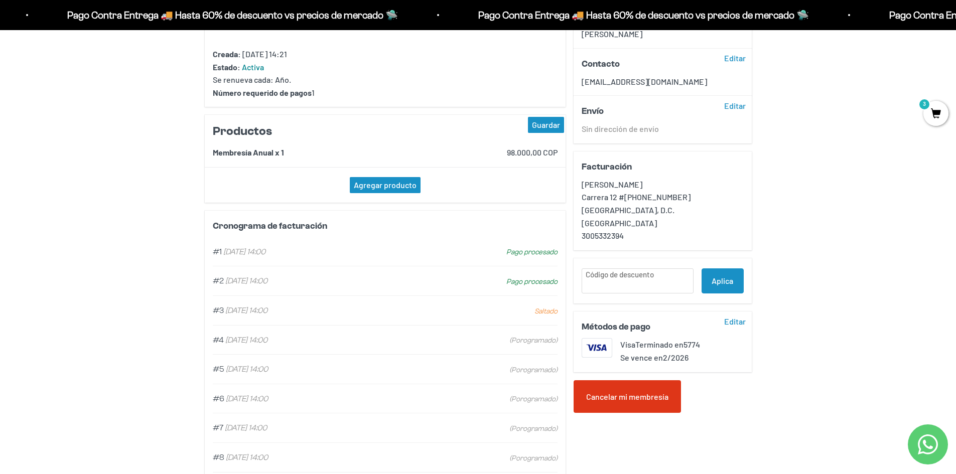
click at [732, 320] on div "Editar" at bounding box center [735, 322] width 30 height 16
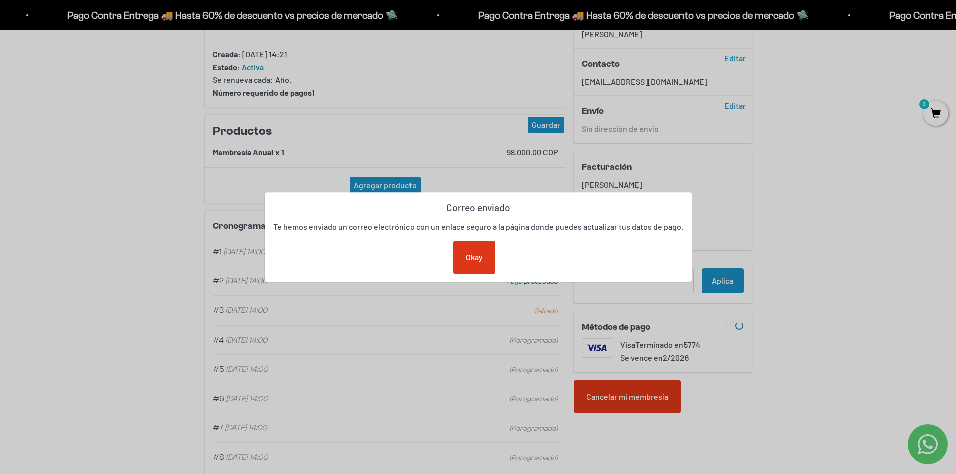
click at [482, 248] on div "Okay" at bounding box center [474, 257] width 42 height 33
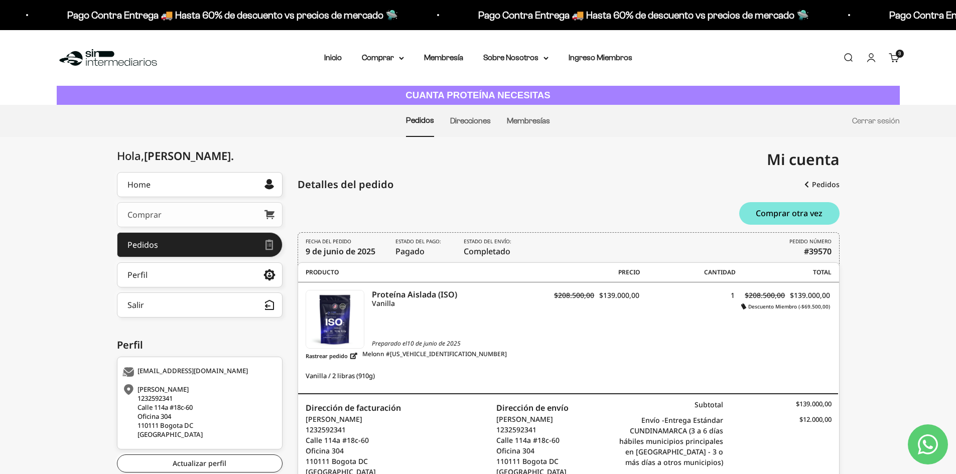
click at [232, 222] on link "Comprar" at bounding box center [200, 214] width 166 height 25
